Goal: Use online tool/utility: Utilize a website feature to perform a specific function

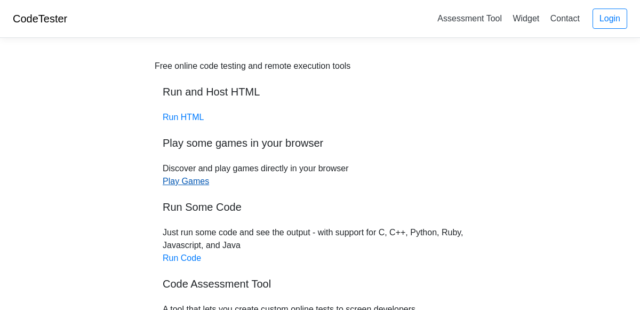
click at [176, 183] on link "Play Games" at bounding box center [186, 181] width 46 height 9
click at [163, 117] on link "Run HTML" at bounding box center [183, 117] width 41 height 9
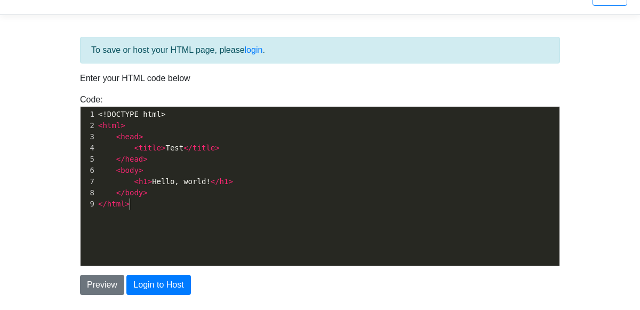
scroll to position [3, 0]
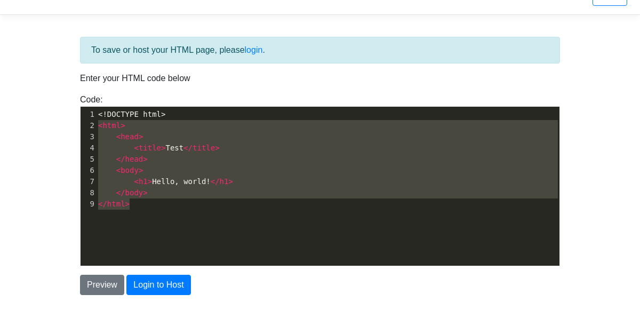
type textarea "<!DOCTYPE html> <html> <head> <title>Test</title> </head> <body> <h1>Hello, wor…"
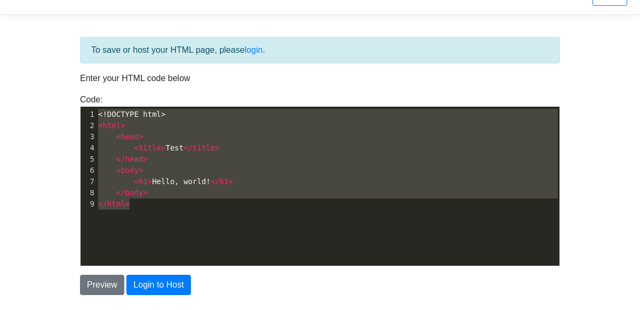
drag, startPoint x: 142, startPoint y: 205, endPoint x: 85, endPoint y: 110, distance: 110.8
click at [96, 110] on div "1 <!DOCTYPE html> 2 < html > 3 < head > 4 < title > Test </ title > 5 </ head >…" at bounding box center [328, 159] width 464 height 101
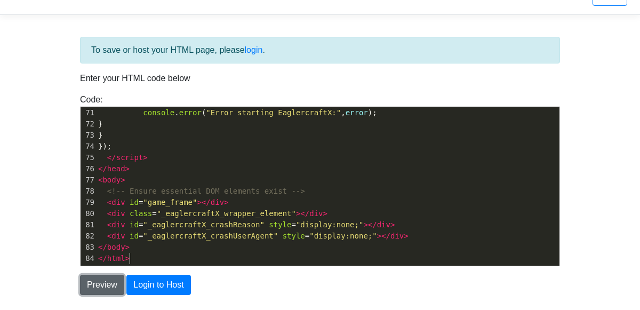
click at [116, 284] on button "Preview" at bounding box center [102, 285] width 44 height 20
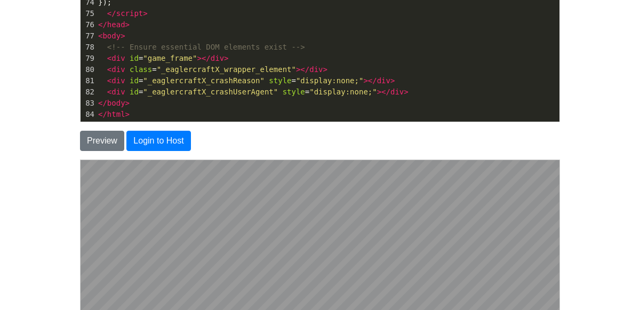
scroll to position [166, 0]
